Goal: Task Accomplishment & Management: Complete application form

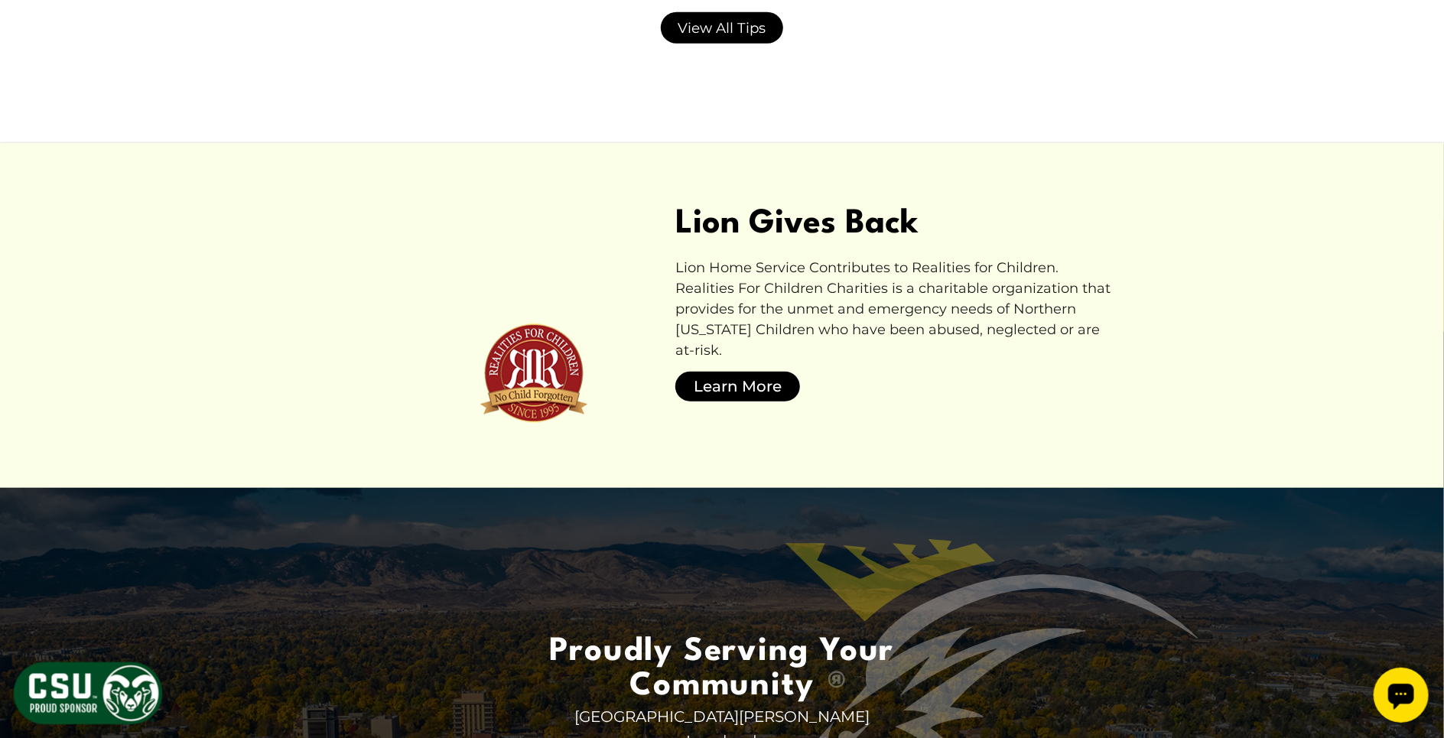
scroll to position [4865, 0]
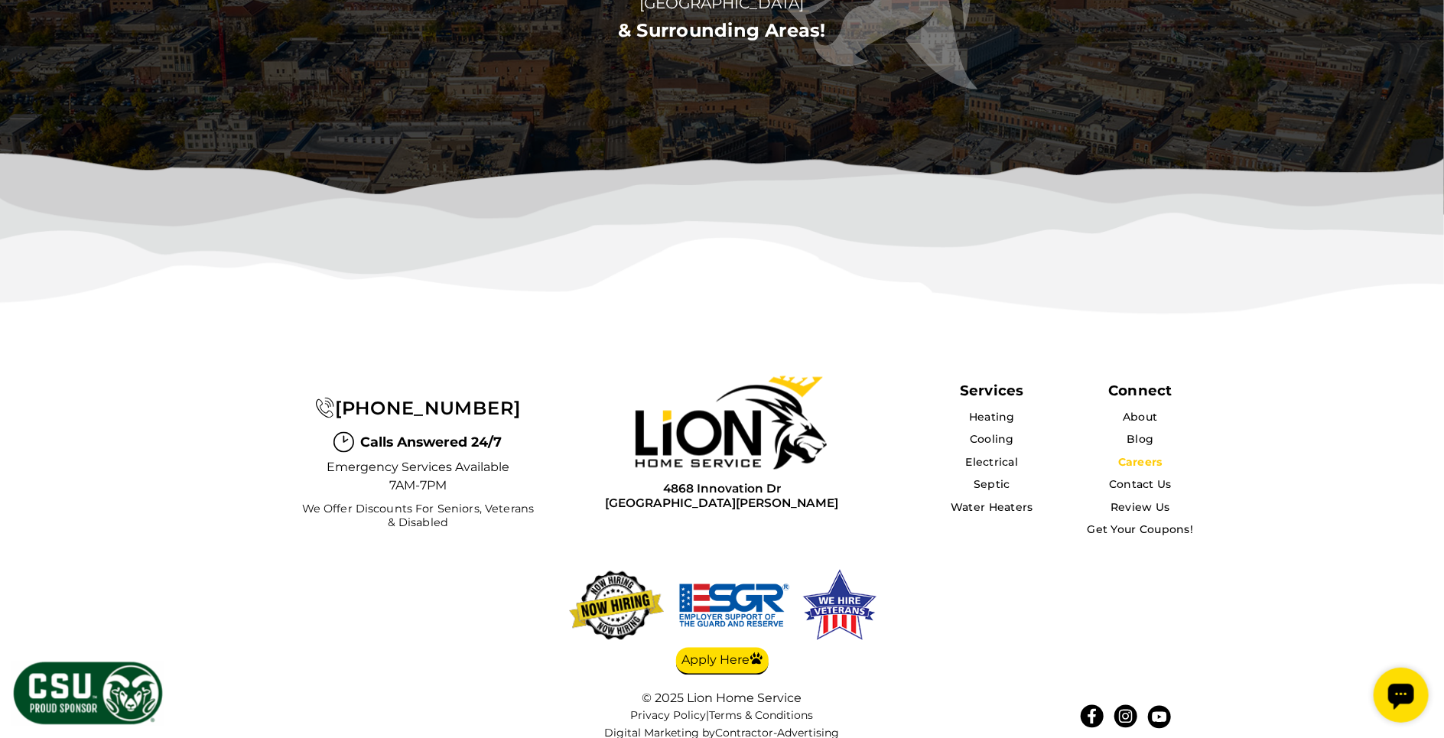
click at [1149, 456] on link "Careers" at bounding box center [1140, 463] width 44 height 14
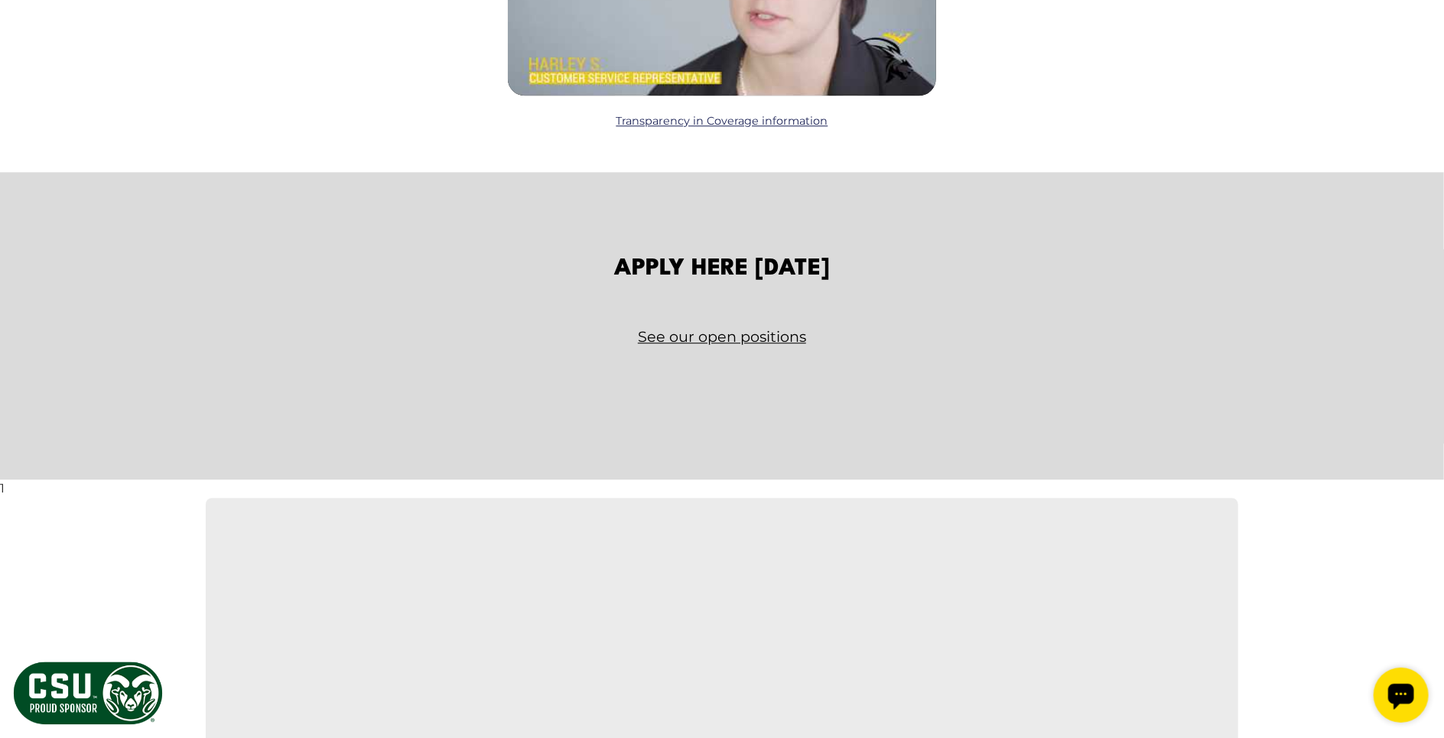
scroll to position [2276, 0]
click at [695, 335] on link "See our open positions" at bounding box center [722, 338] width 895 height 27
